Goal: Task Accomplishment & Management: Use online tool/utility

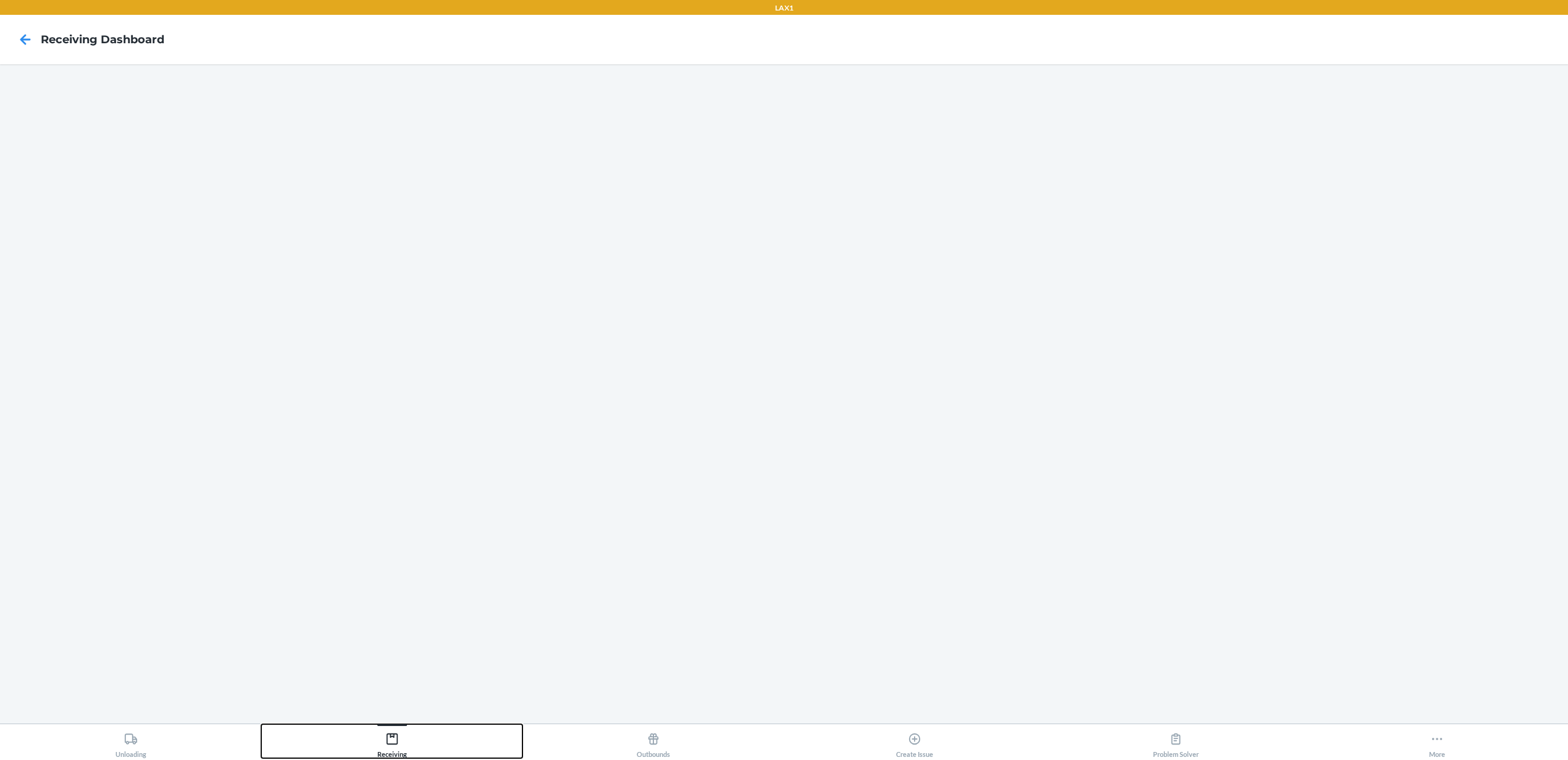
click at [408, 746] on button "Receiving" at bounding box center [391, 741] width 261 height 34
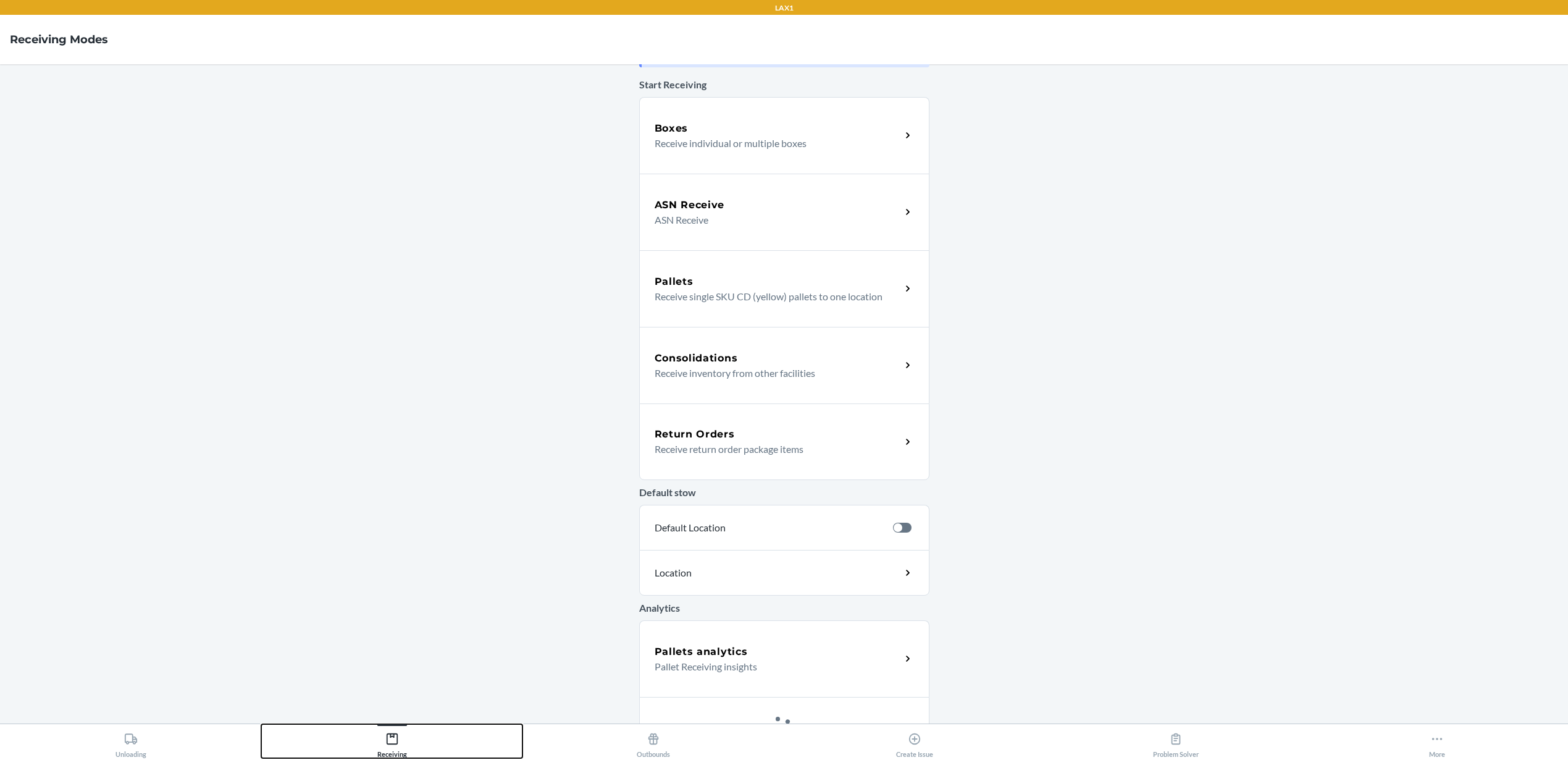
scroll to position [108, 0]
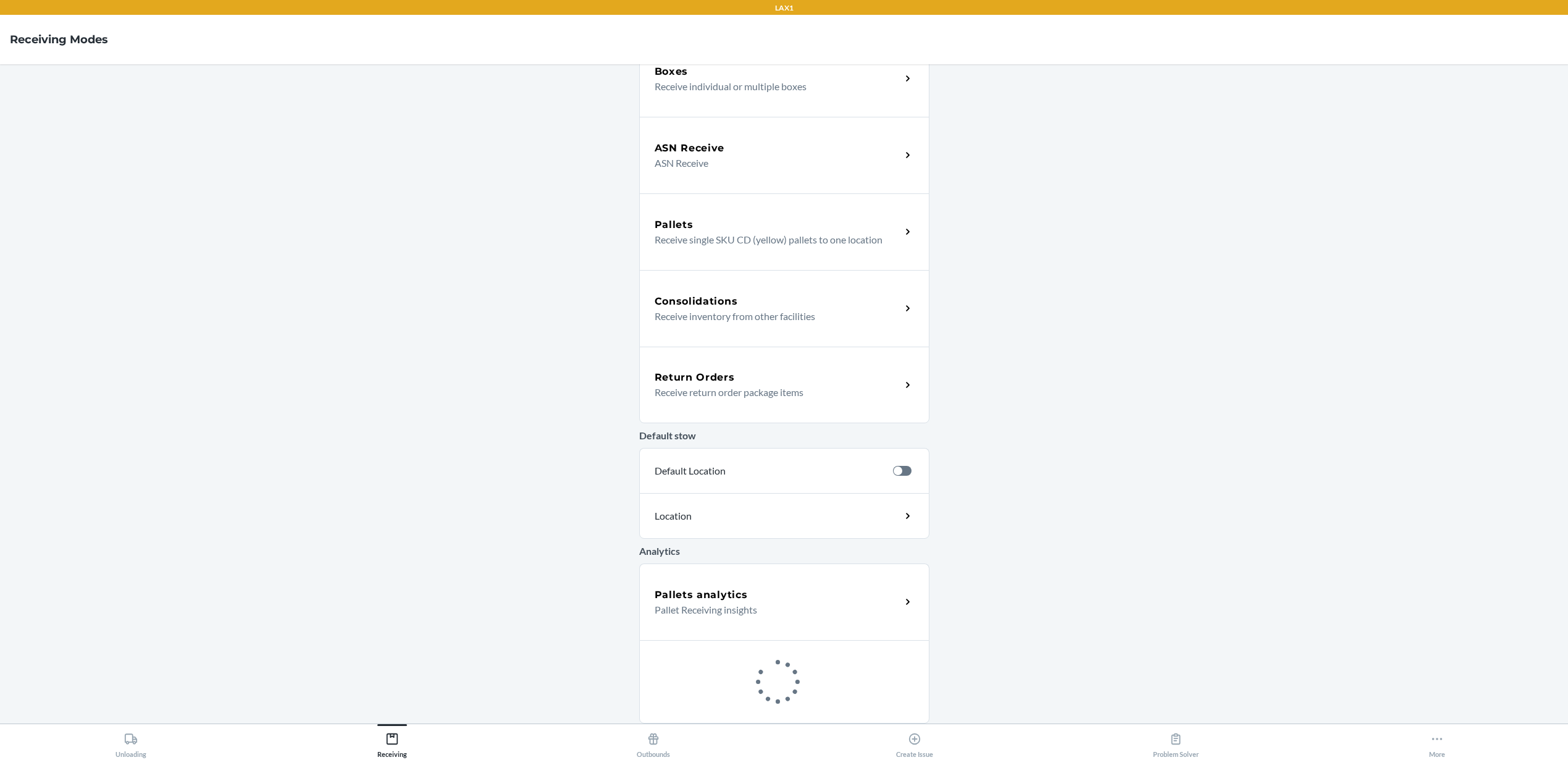
click at [728, 595] on h5 "Pallets analytics" at bounding box center [701, 594] width 94 height 14
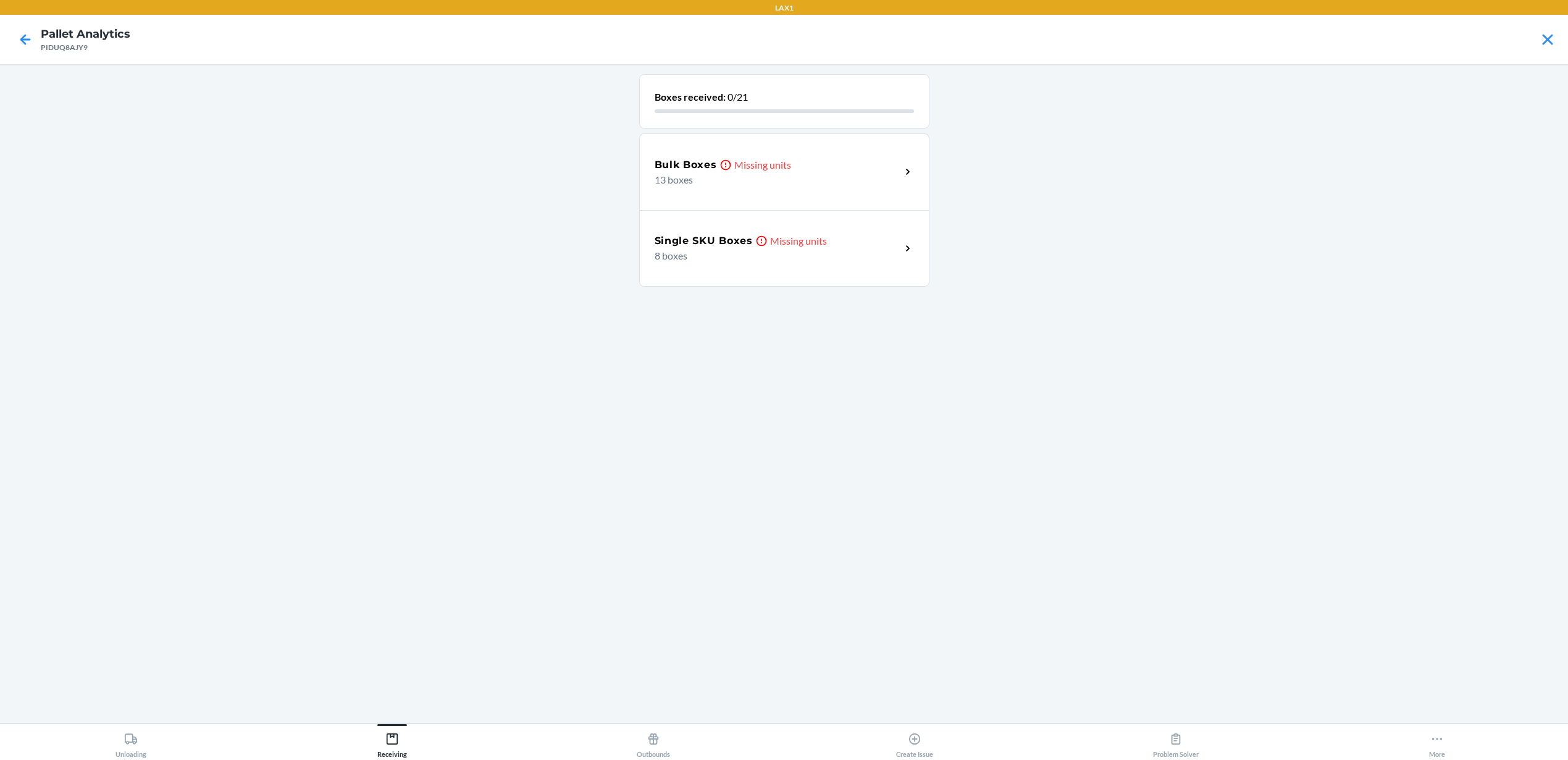
click at [762, 173] on p "13 boxes" at bounding box center [773, 180] width 236 height 14
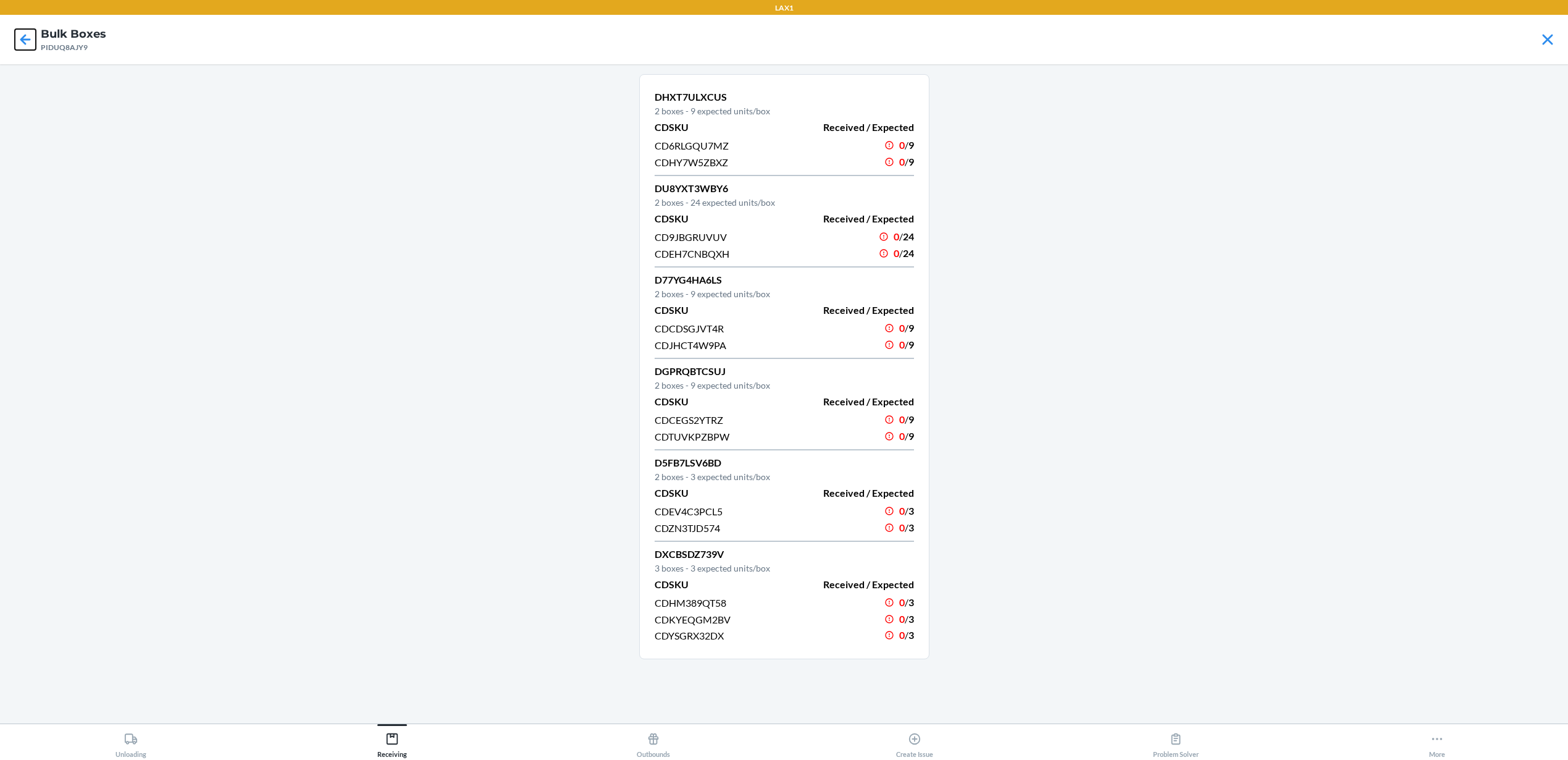
click at [31, 35] on icon at bounding box center [25, 40] width 21 height 21
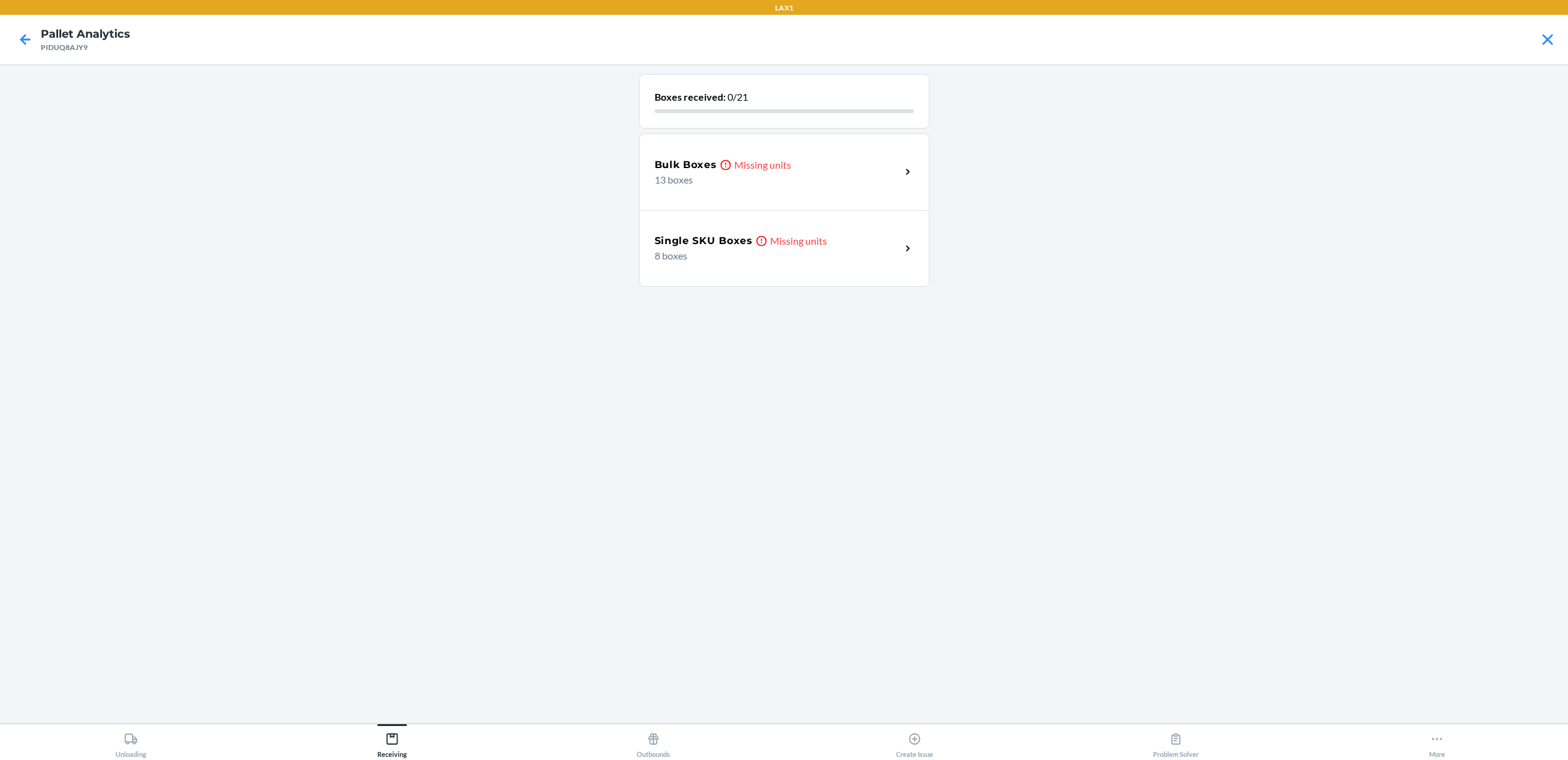
click at [807, 265] on div "Single SKU Boxes Missing units 8 boxes" at bounding box center [784, 248] width 290 height 77
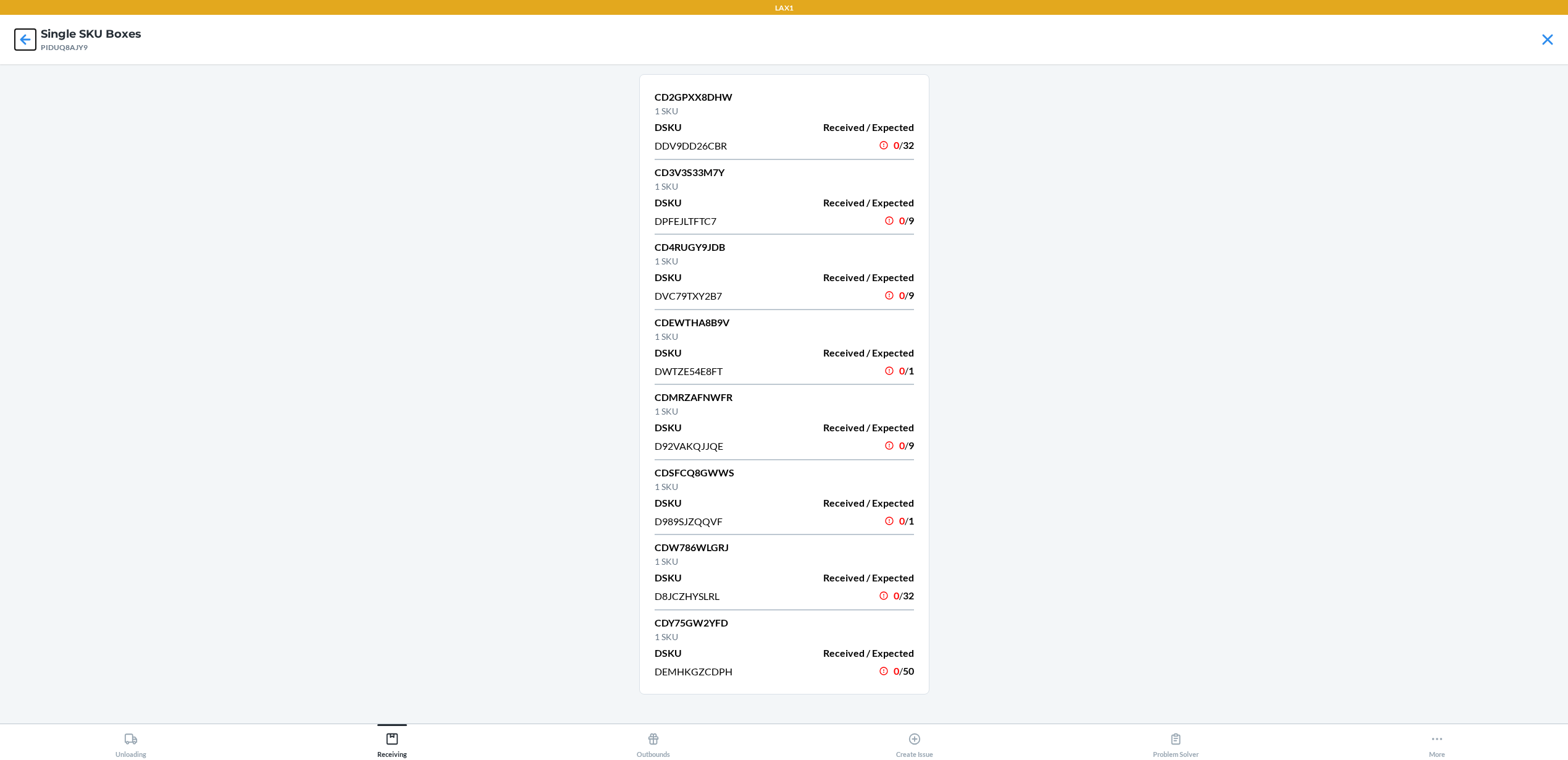
click at [29, 42] on icon at bounding box center [25, 40] width 21 height 21
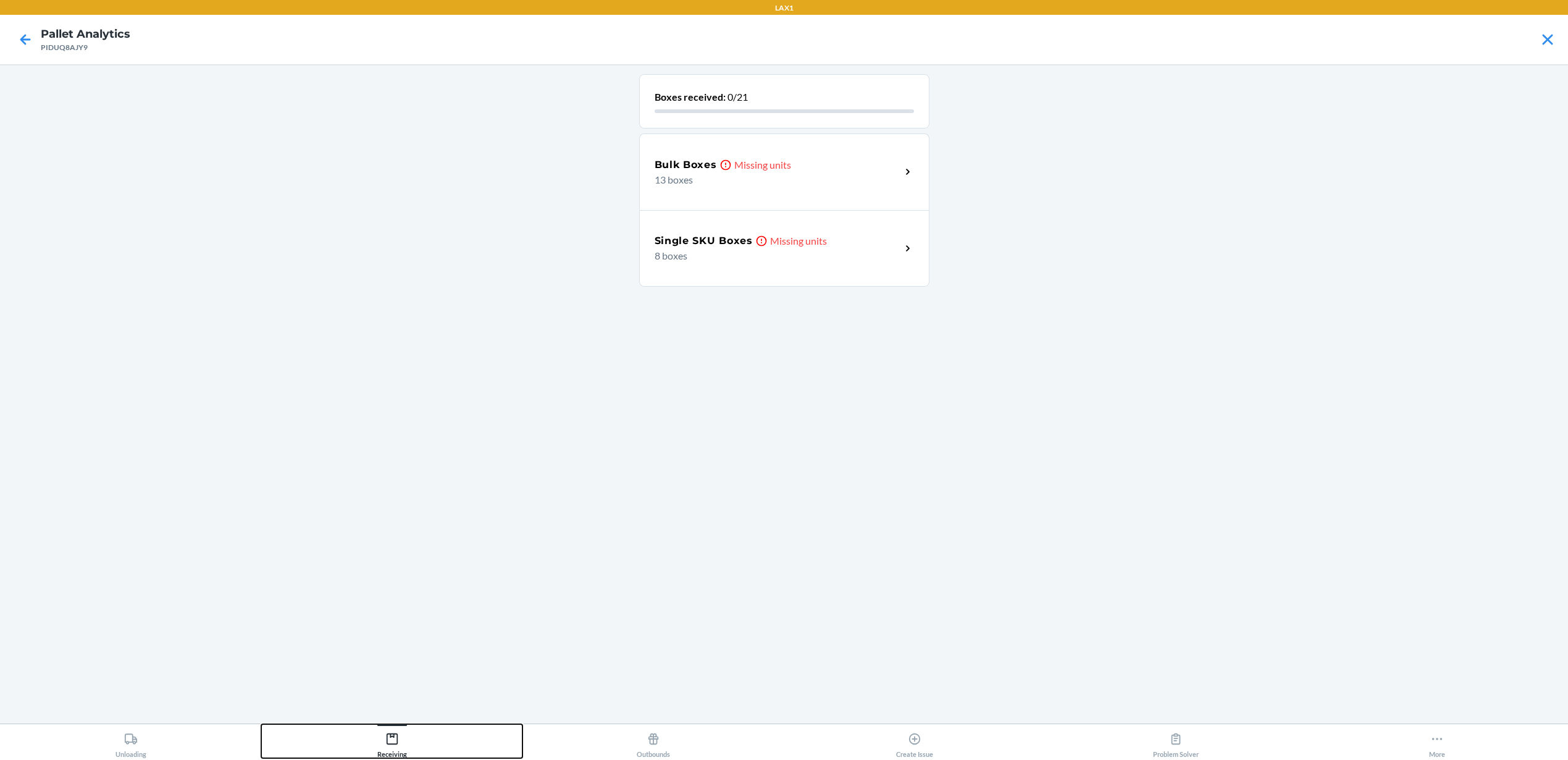
click at [381, 758] on div "Receiving" at bounding box center [392, 743] width 30 height 31
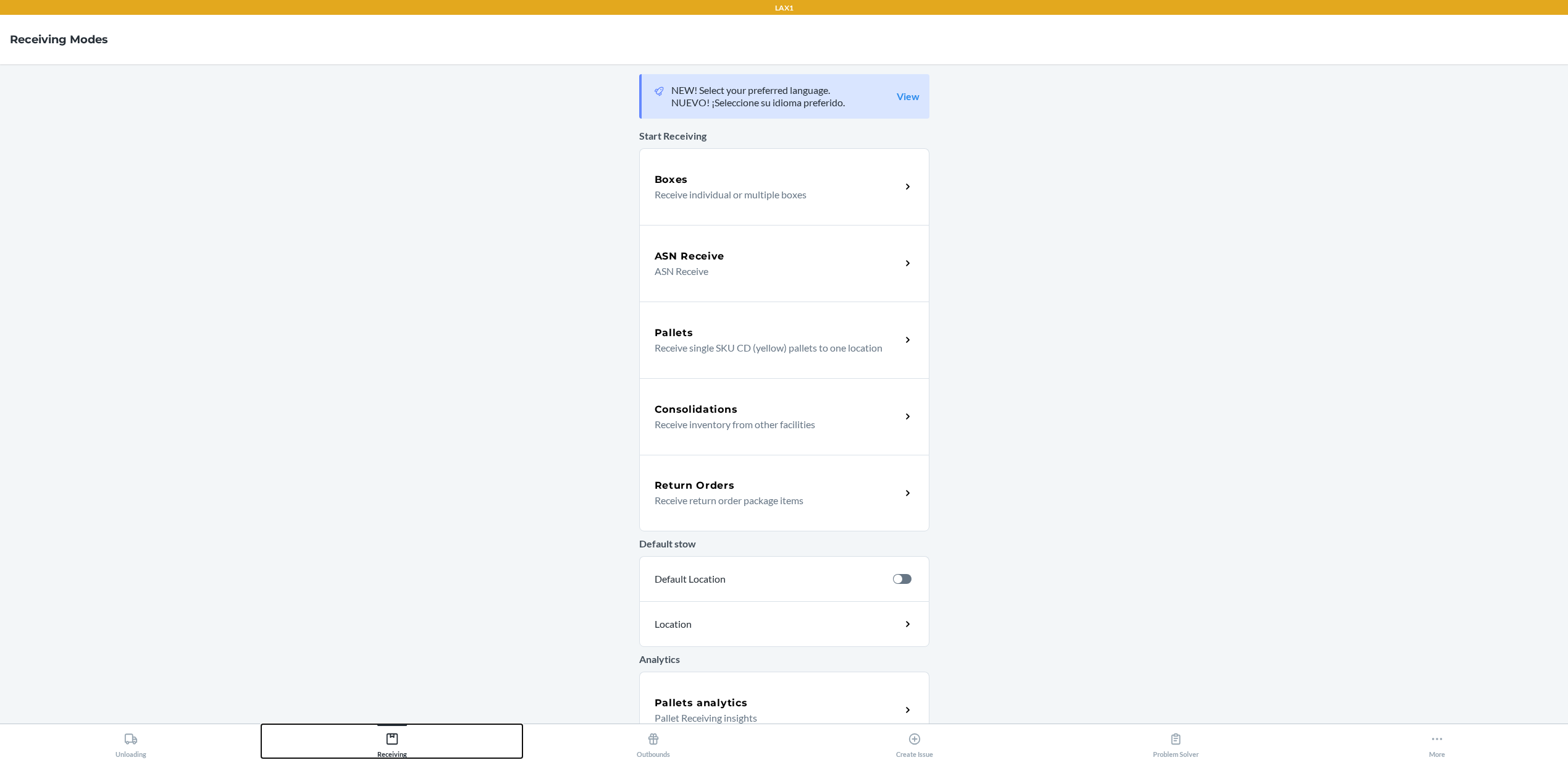
click at [381, 757] on div "Receiving" at bounding box center [392, 743] width 30 height 31
click at [731, 196] on p "Receive individual or multiple boxes" at bounding box center [773, 194] width 236 height 14
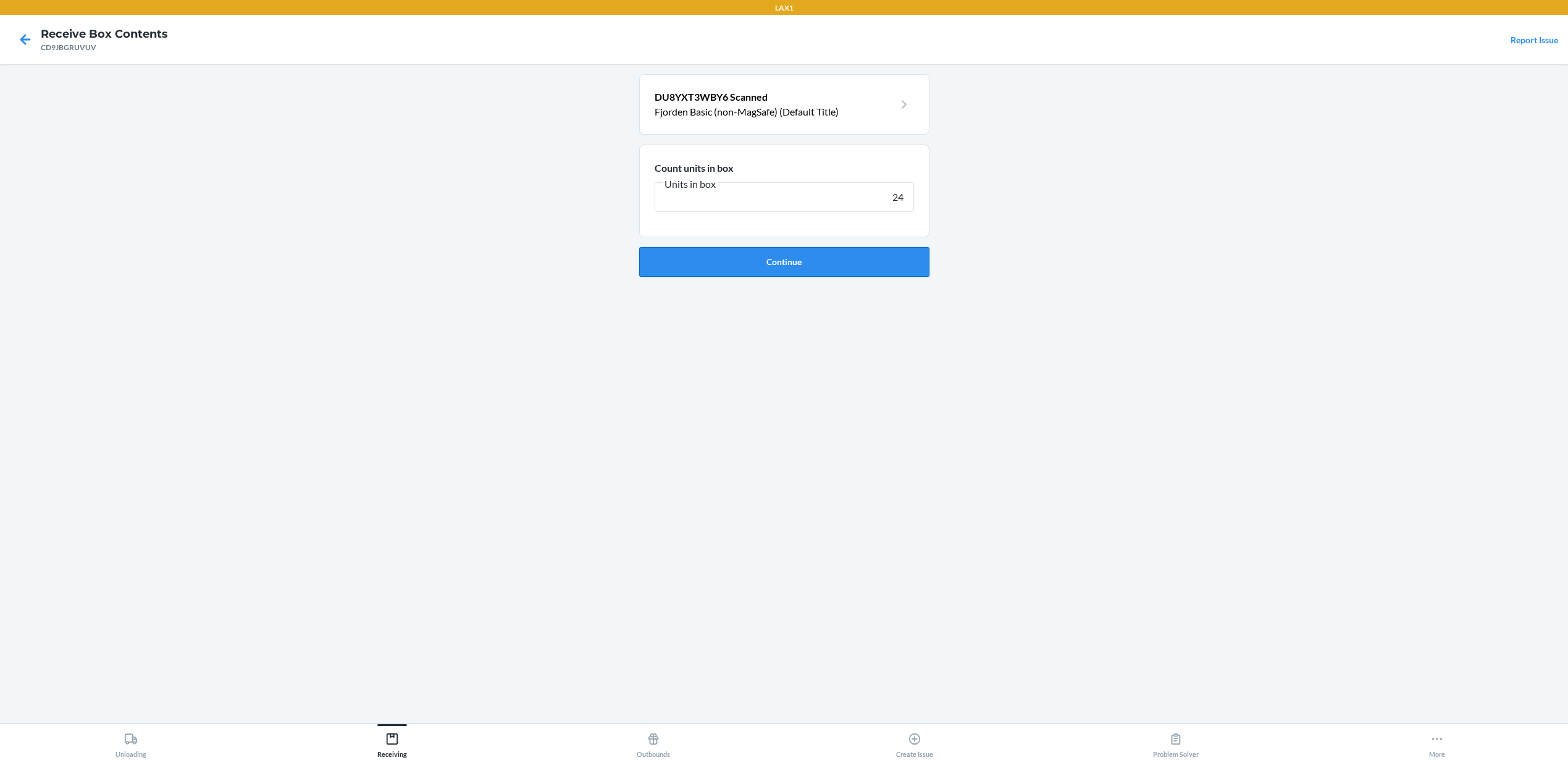
type input "24"
click at [734, 257] on button "Continue" at bounding box center [784, 262] width 290 height 30
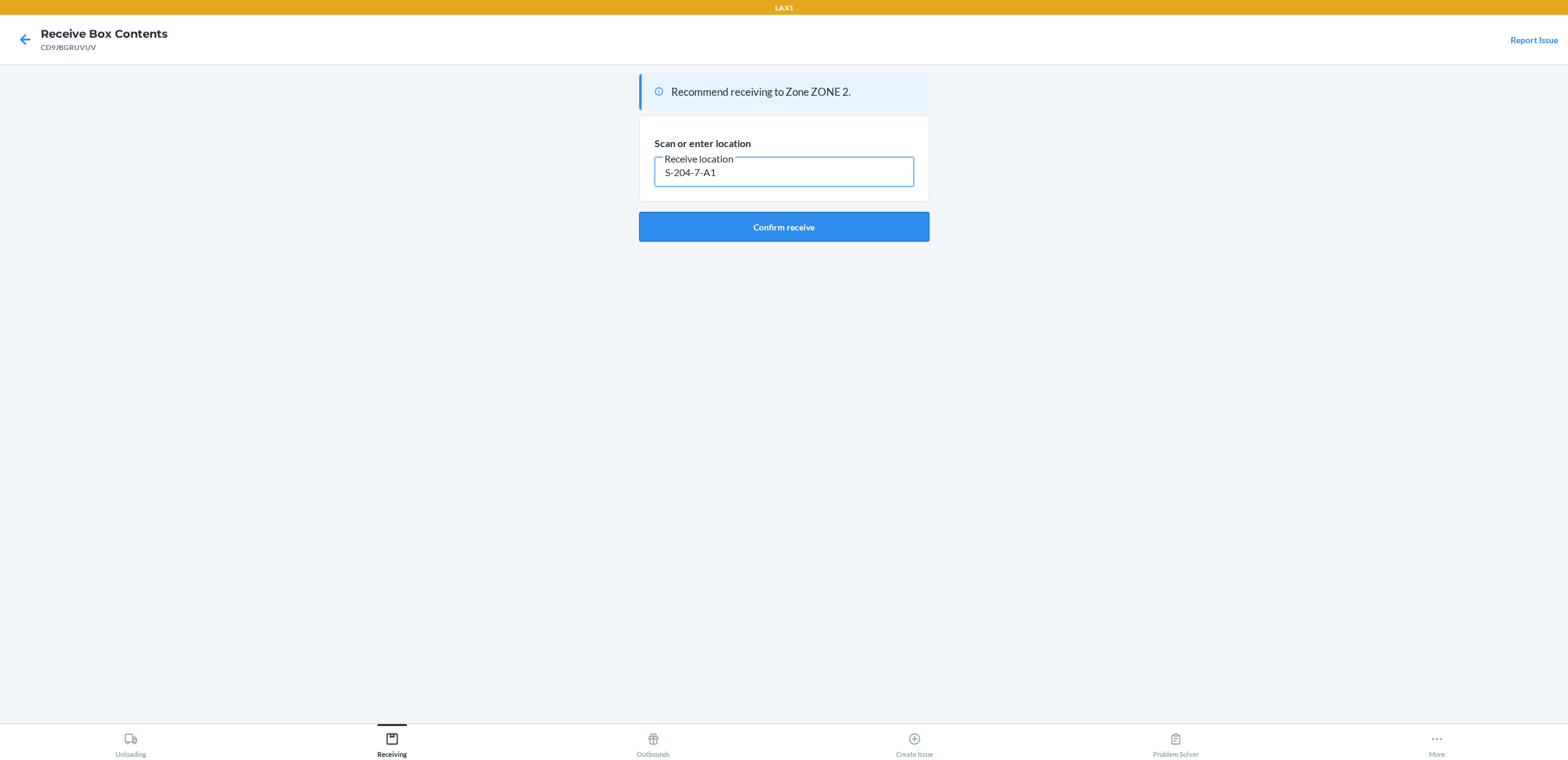
type input "S-204-7-A1"
click at [849, 236] on button "Confirm receive" at bounding box center [784, 227] width 290 height 30
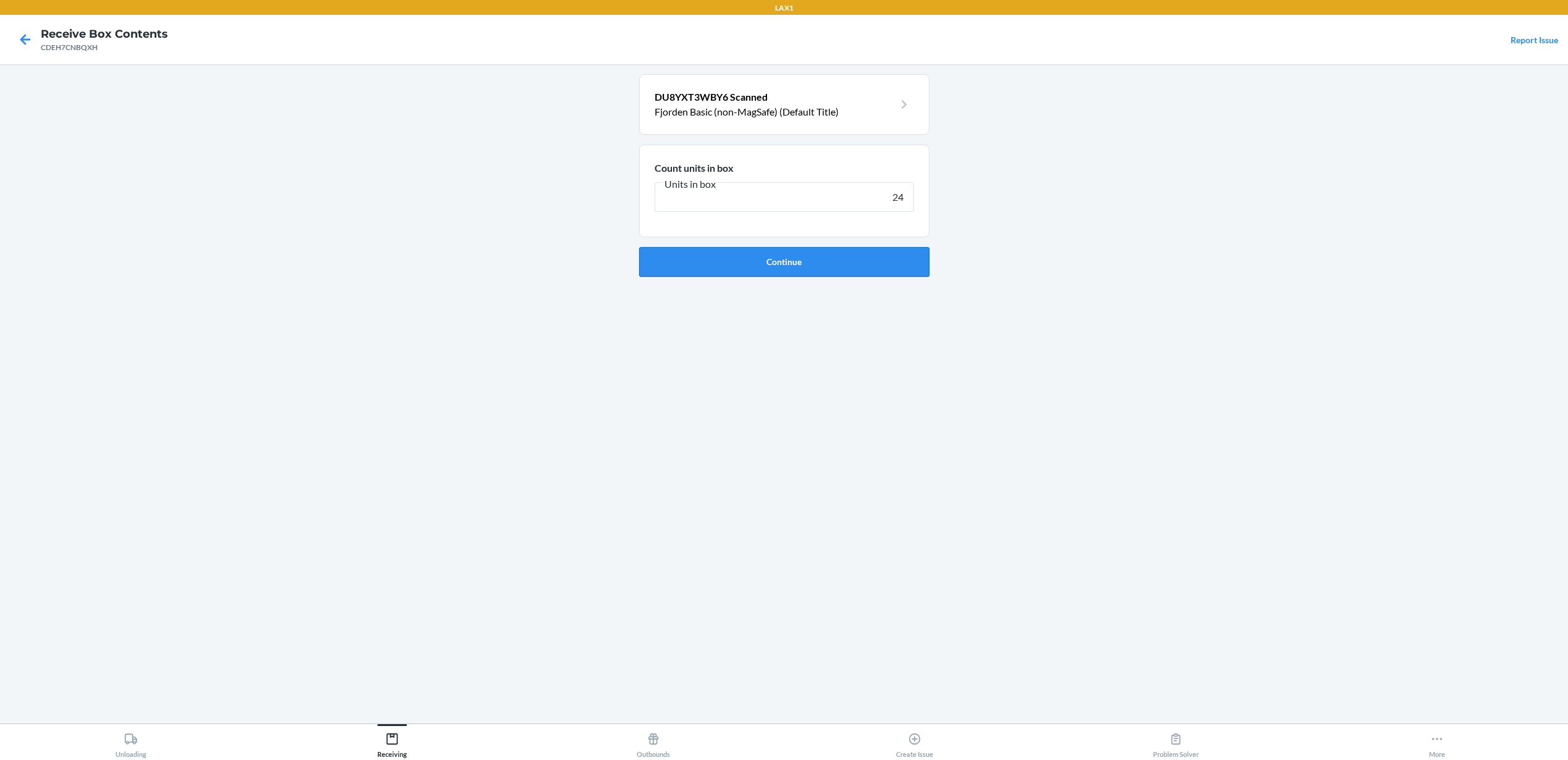
type input "24"
click at [865, 256] on button "Continue" at bounding box center [784, 262] width 290 height 30
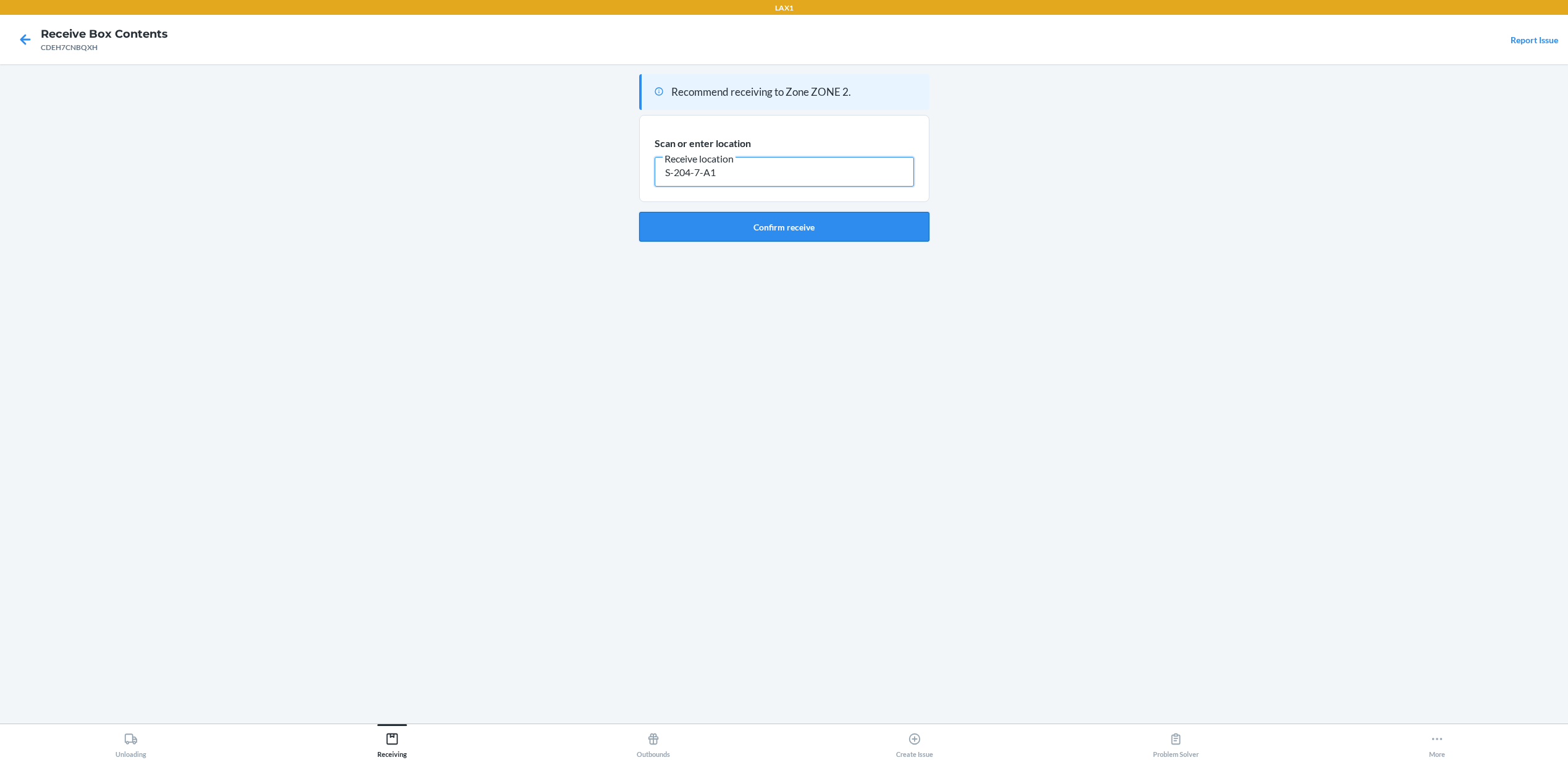
type input "S-204-7-A1"
click at [831, 224] on button "Confirm receive" at bounding box center [784, 227] width 290 height 30
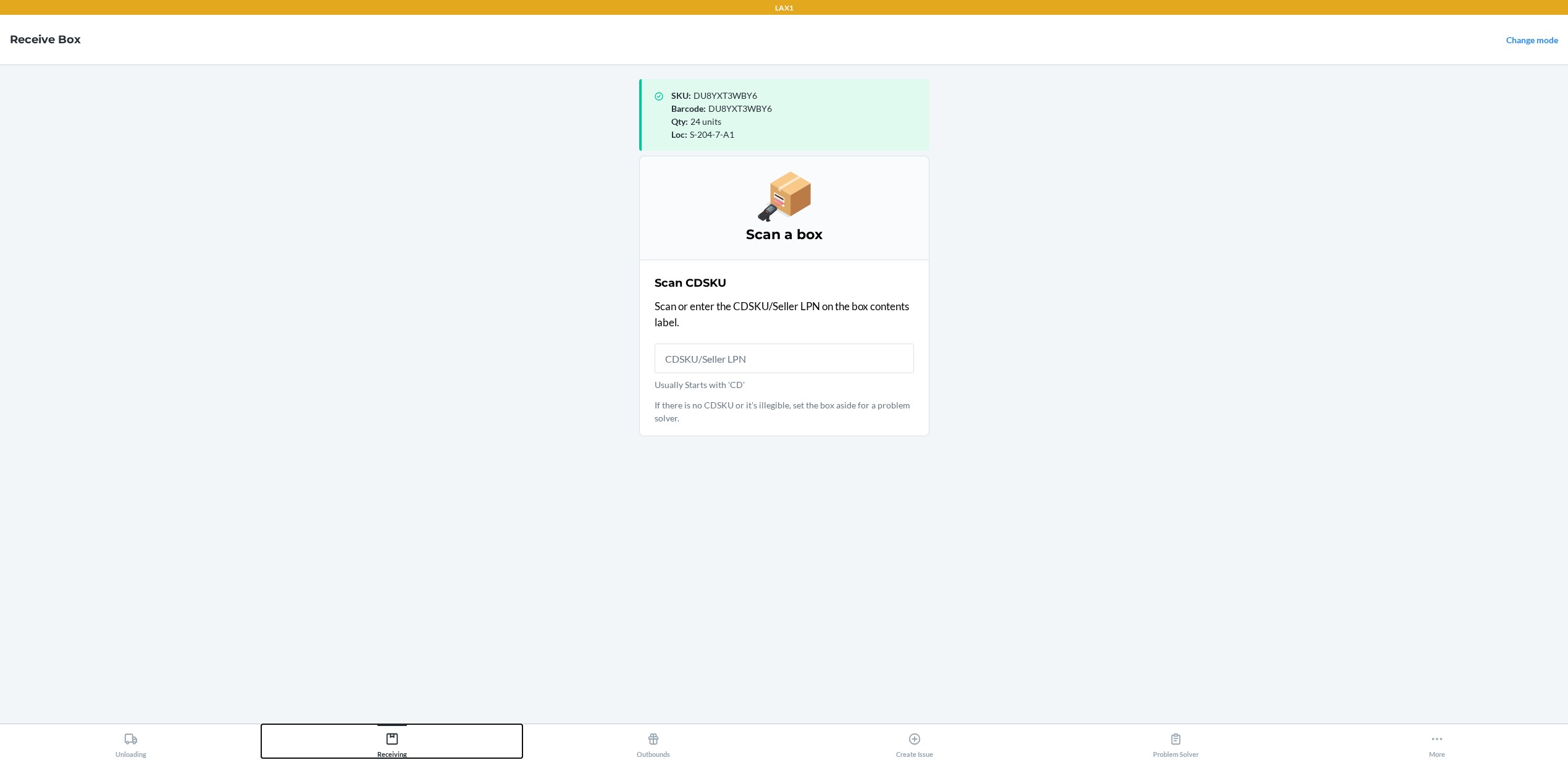
click at [409, 739] on button "Receiving" at bounding box center [391, 741] width 261 height 34
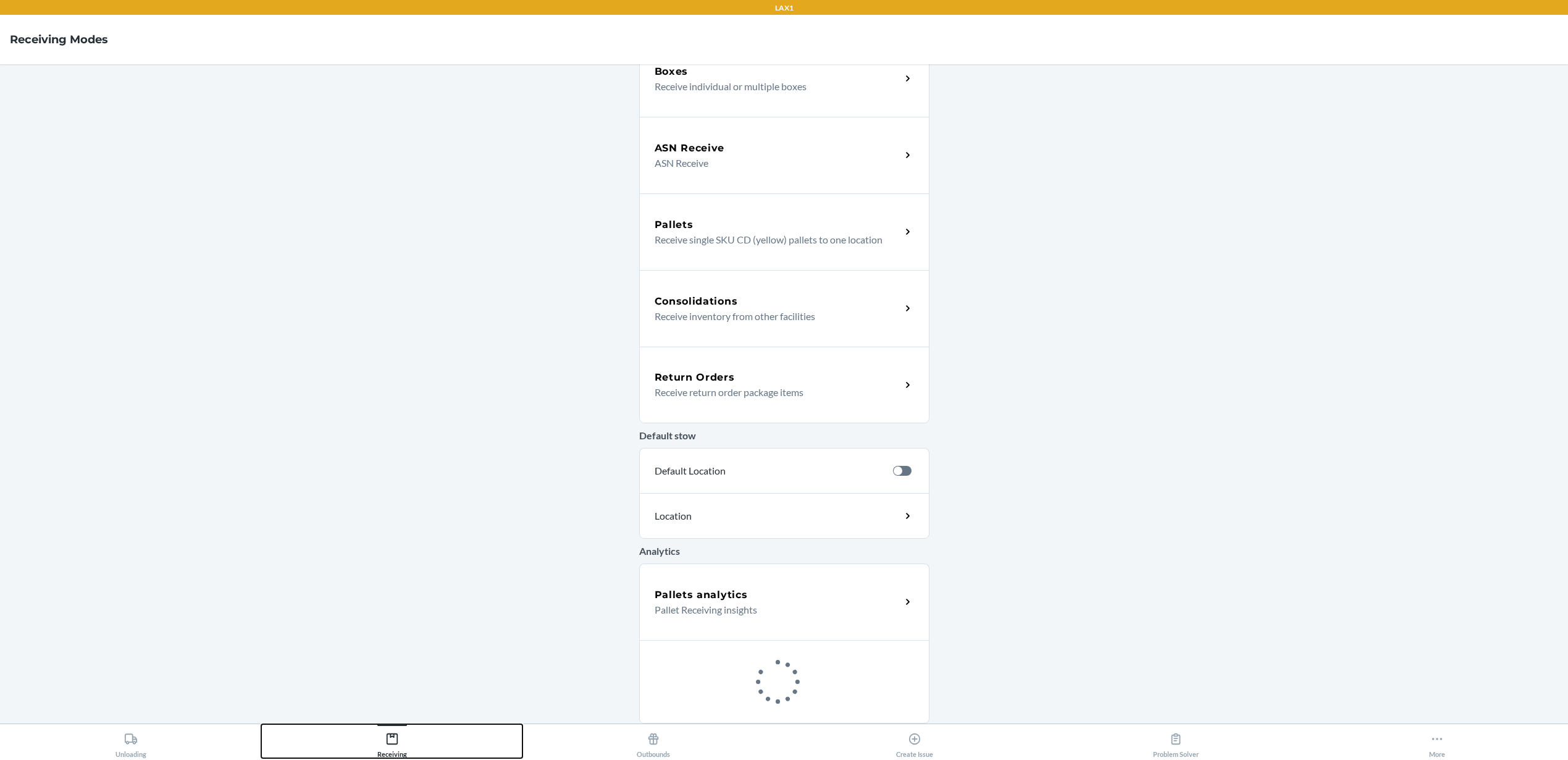
scroll to position [101, 0]
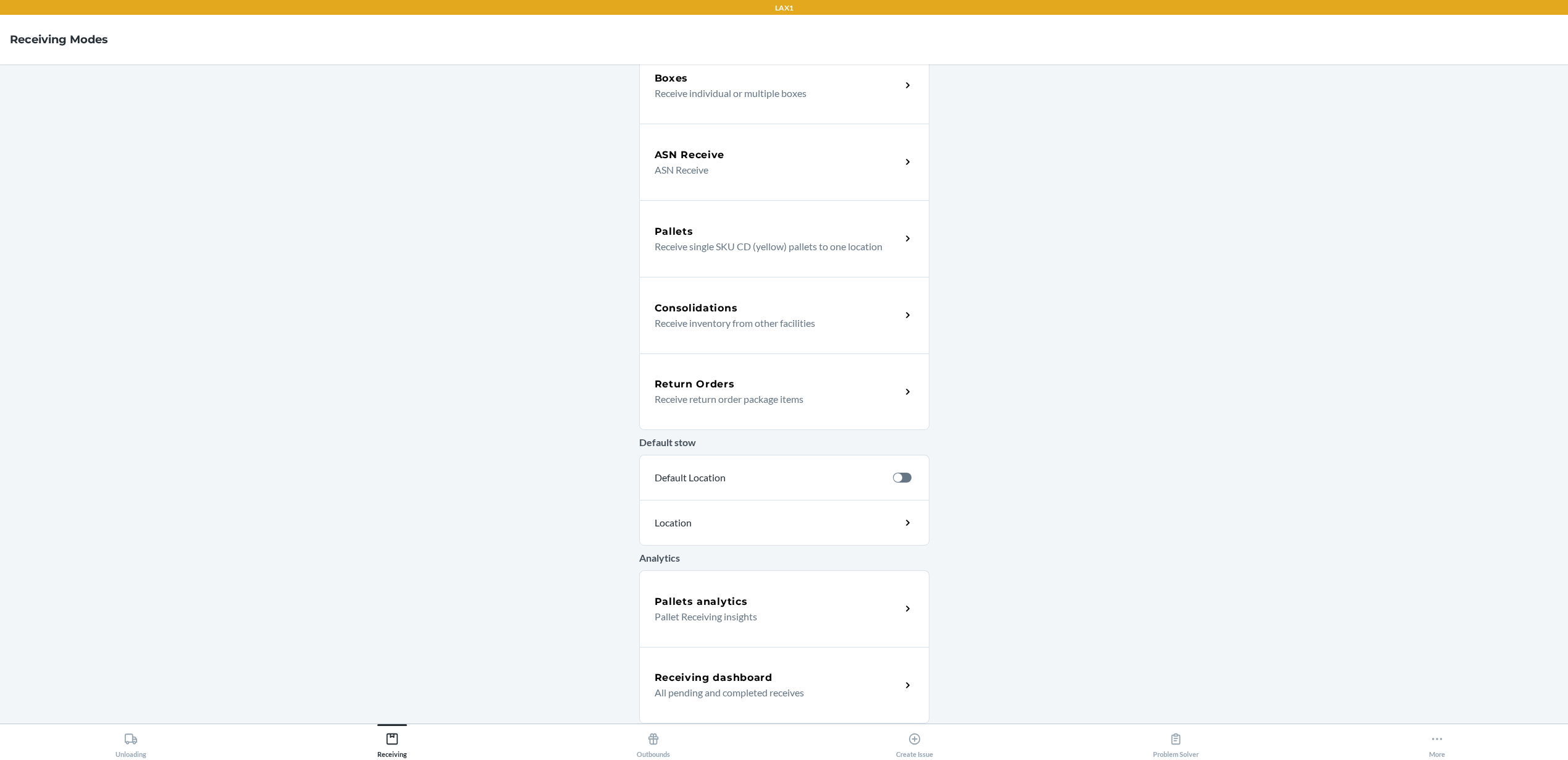
click at [741, 689] on p "All pending and completed receives" at bounding box center [773, 692] width 236 height 14
